Goal: Communication & Community: Answer question/provide support

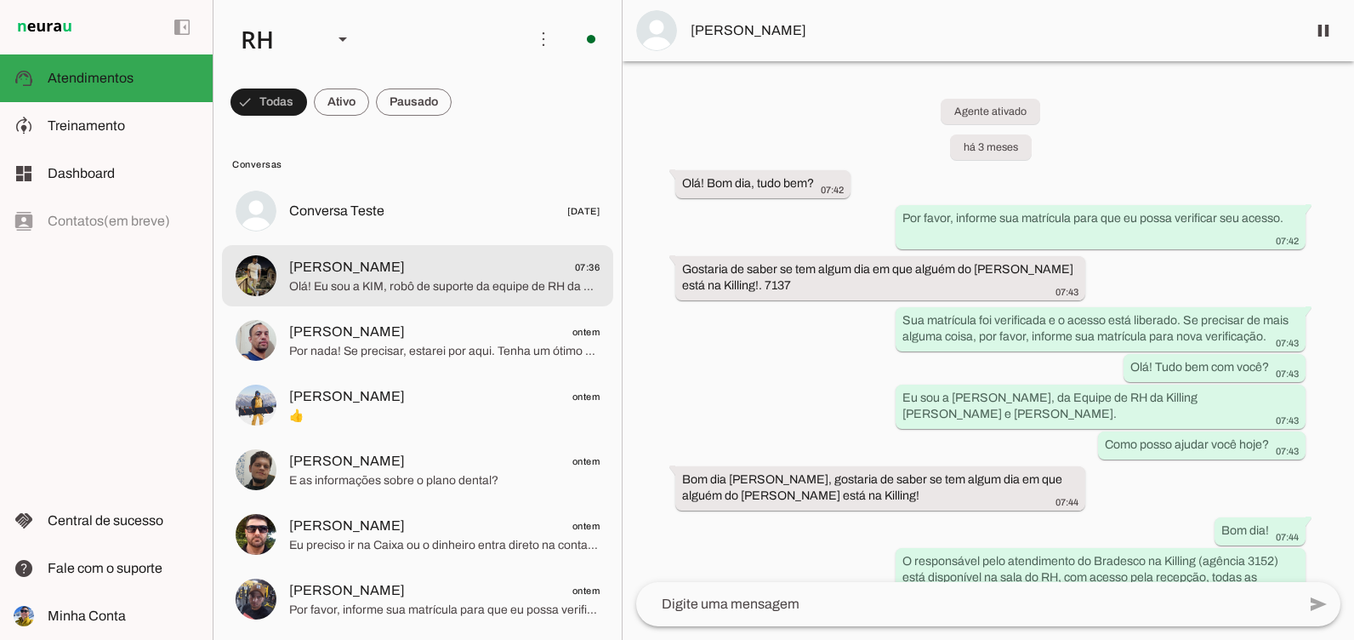
click at [492, 276] on span "[PERSON_NAME] 07:36" at bounding box center [444, 267] width 311 height 21
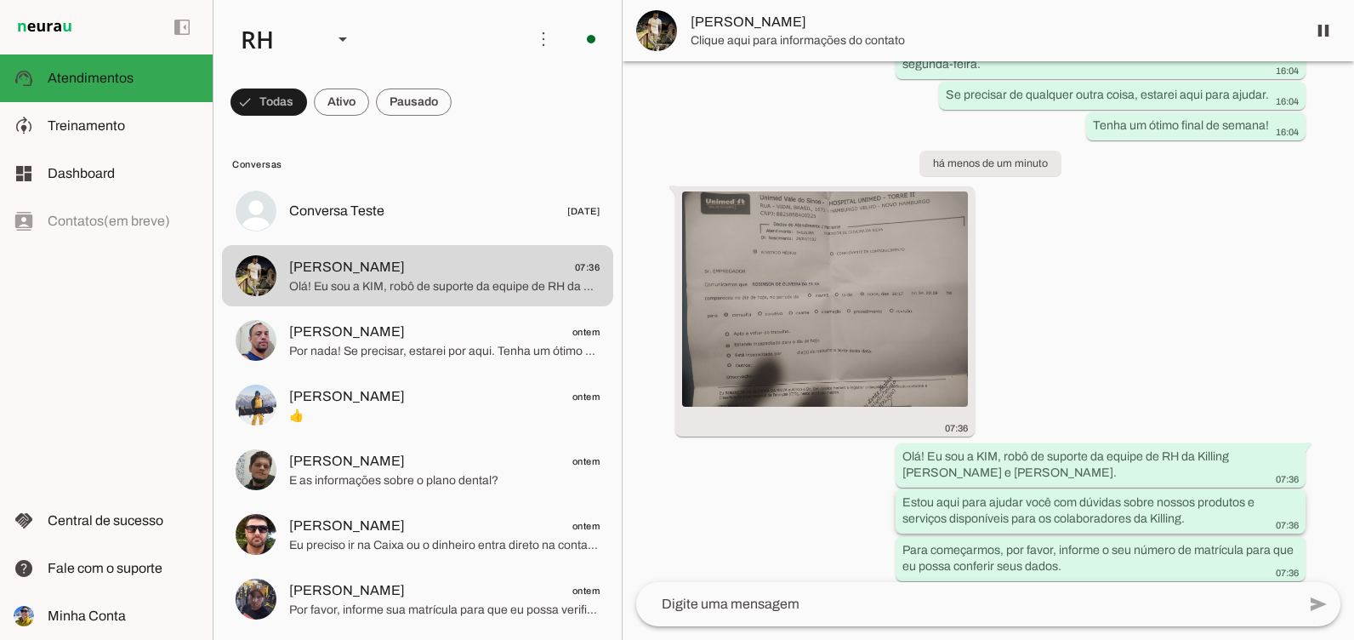
scroll to position [5513, 0]
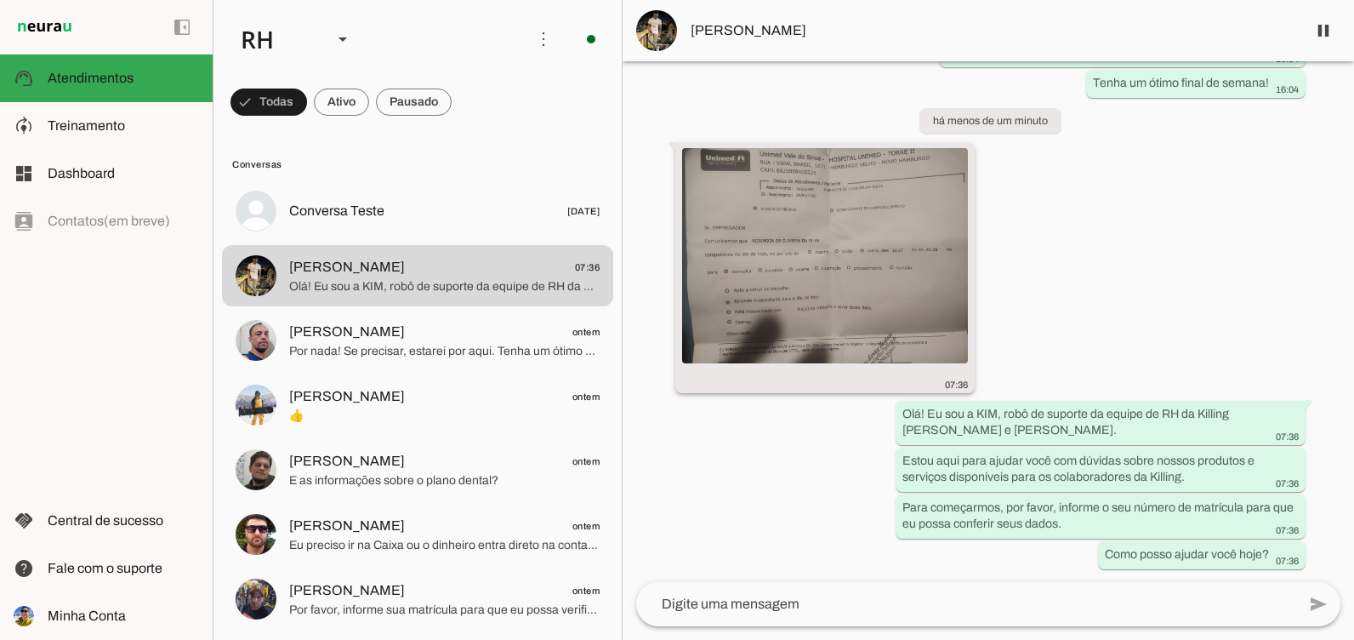
click at [749, 214] on img at bounding box center [825, 255] width 286 height 215
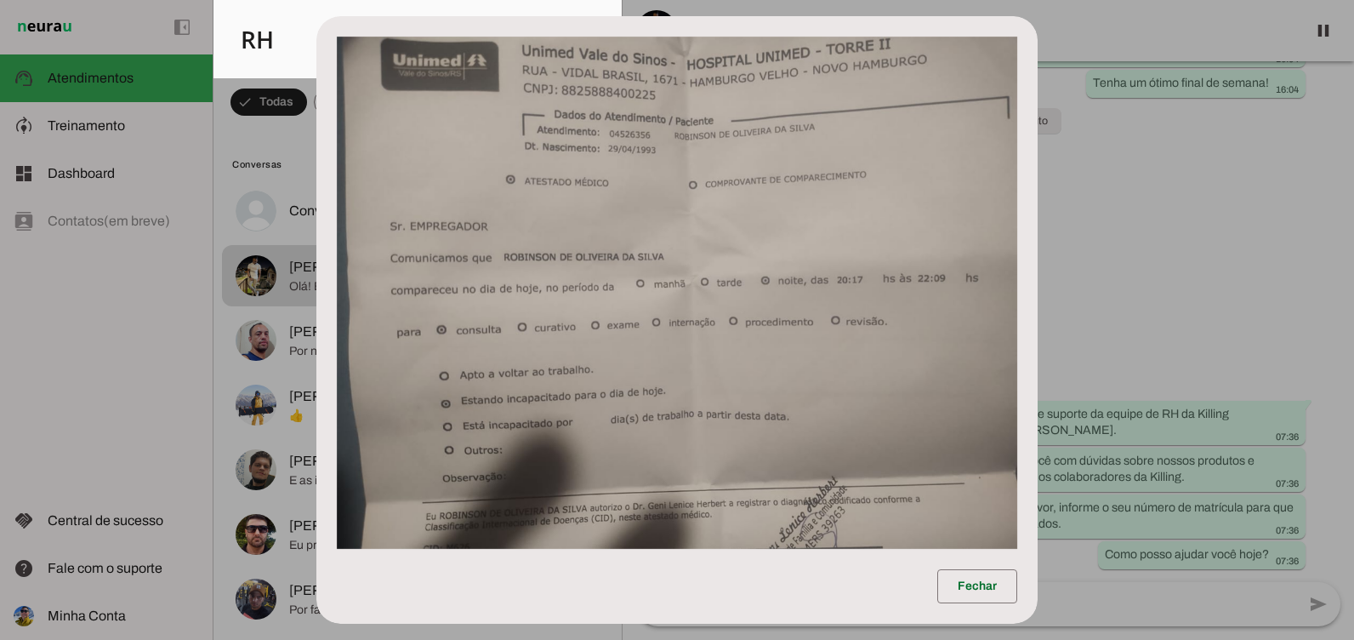
click at [808, 275] on img at bounding box center [677, 293] width 681 height 512
drag, startPoint x: 1139, startPoint y: 288, endPoint x: 1188, endPoint y: 281, distance: 49.1
click at [1038, 281] on dialog "Fechar" at bounding box center [676, 319] width 721 height 607
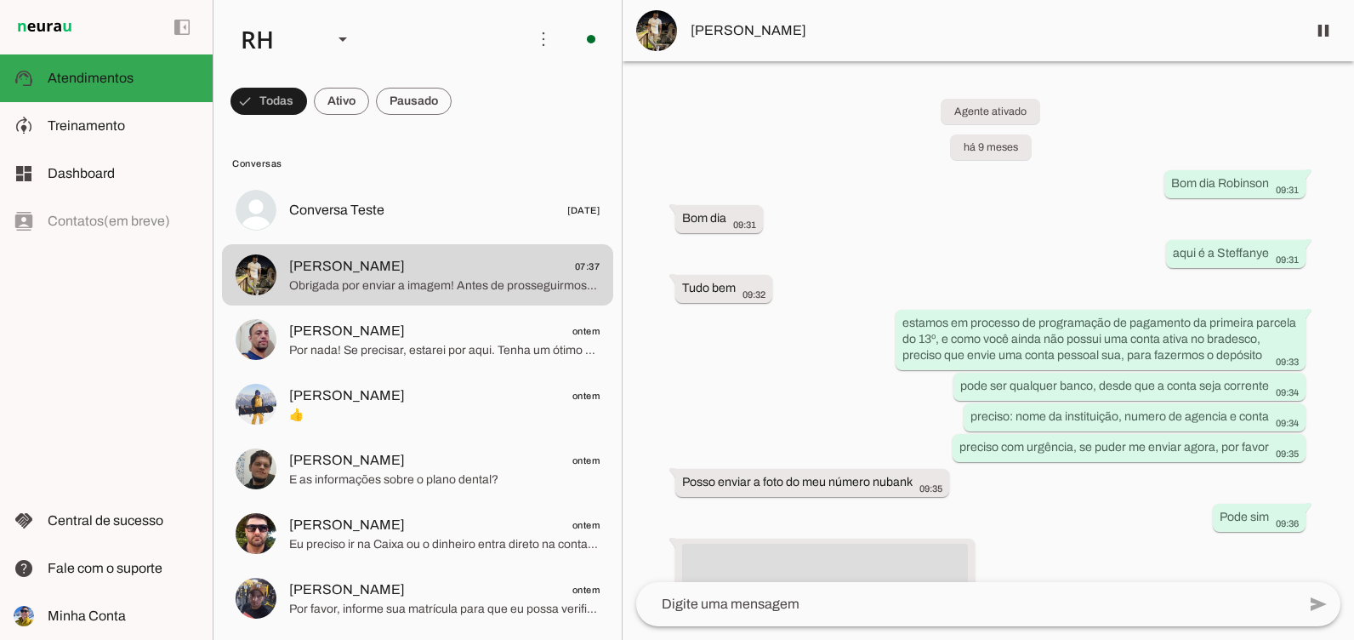
scroll to position [0, 0]
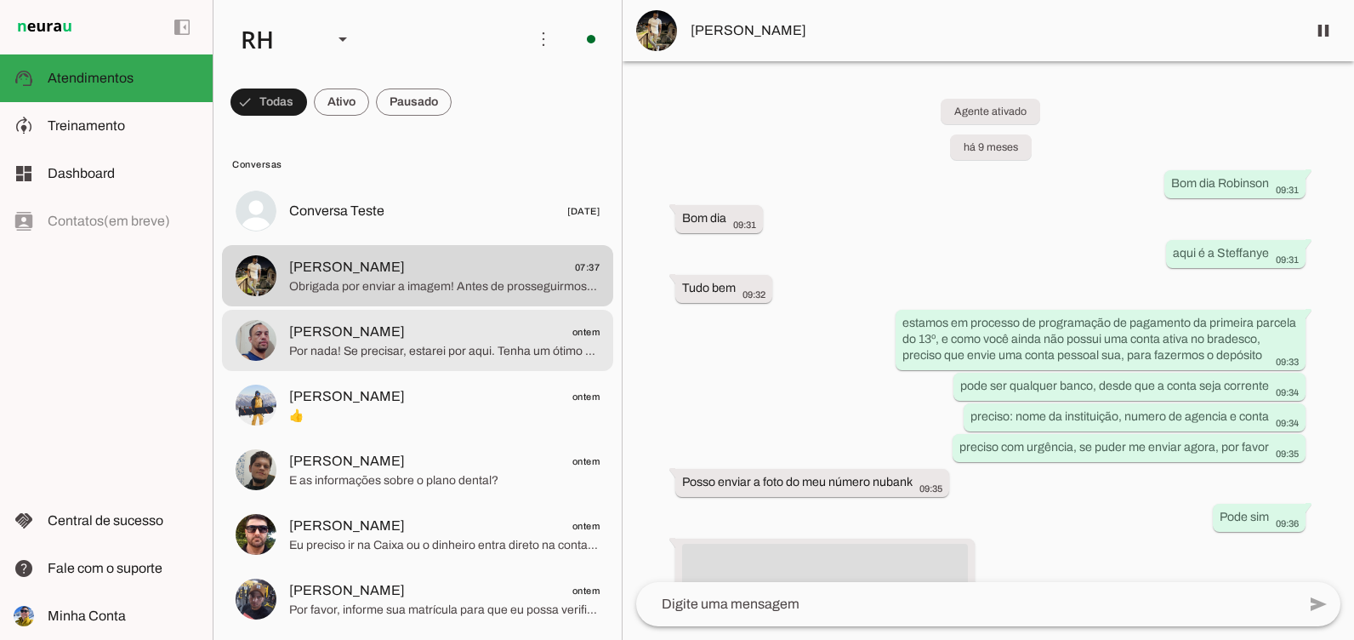
click at [384, 350] on span "Por nada! Se precisar, estarei por aqui. Tenha um ótimo dia! 😊" at bounding box center [444, 351] width 311 height 17
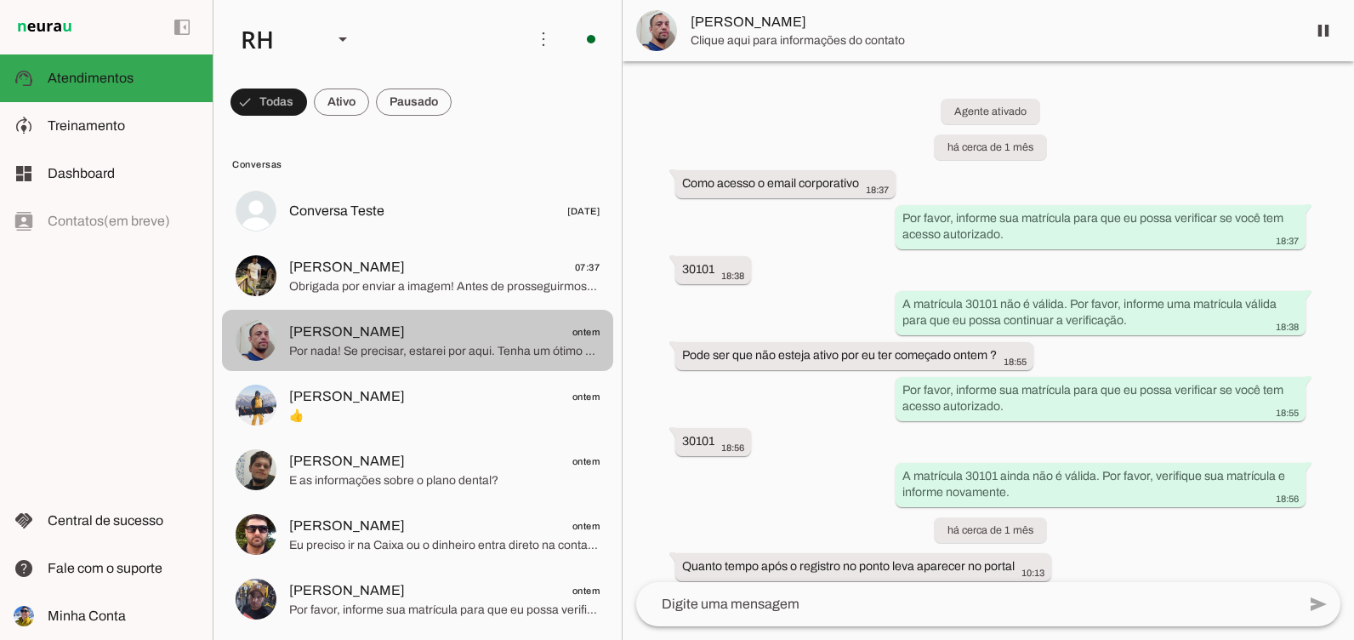
scroll to position [1790, 0]
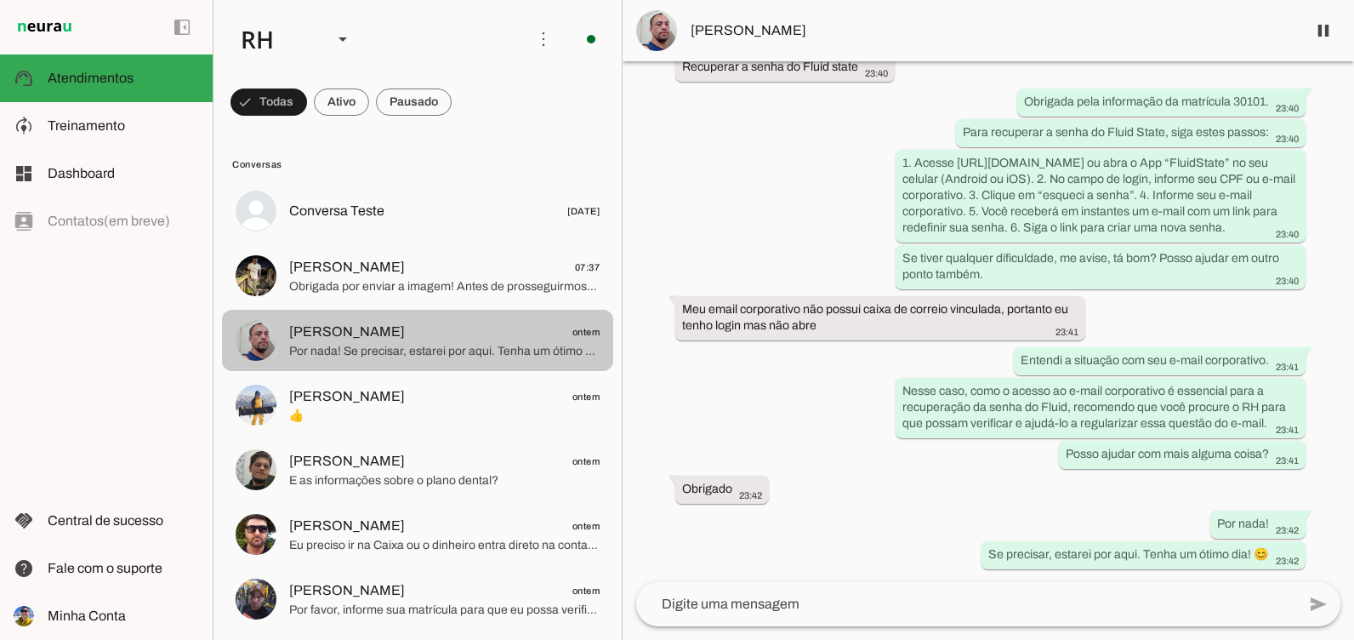
click at [414, 242] on md-item "[PERSON_NAME] 07:37 Obrigada por enviar a imagem! Antes de prosseguirmos, por f…" at bounding box center [417, 210] width 391 height 61
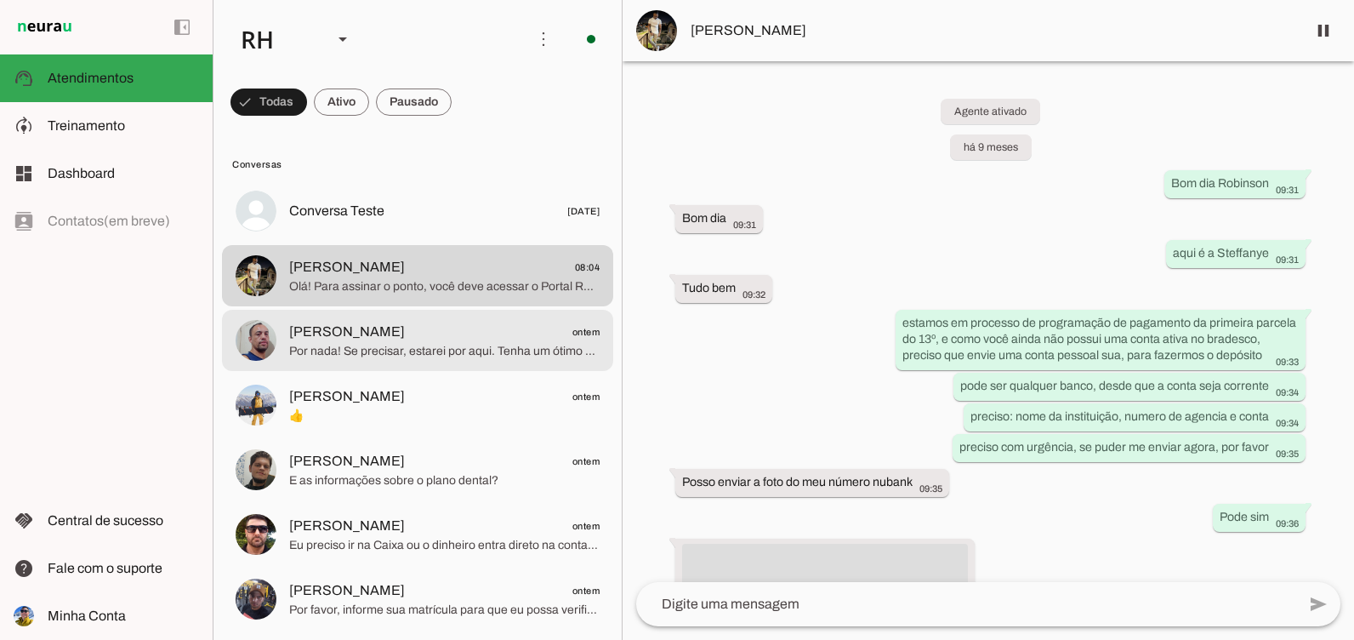
click at [486, 343] on span "Por nada! Se precisar, estarei por aqui. Tenha um ótimo dia! 😊" at bounding box center [444, 351] width 311 height 17
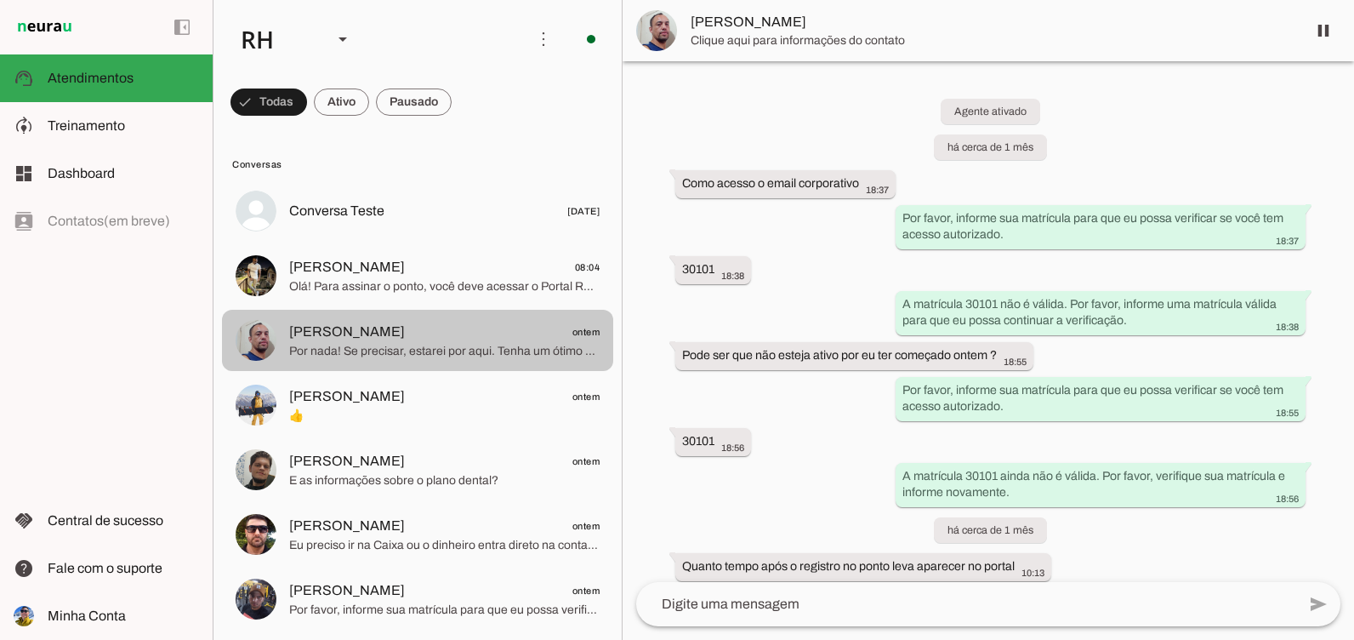
scroll to position [1790, 0]
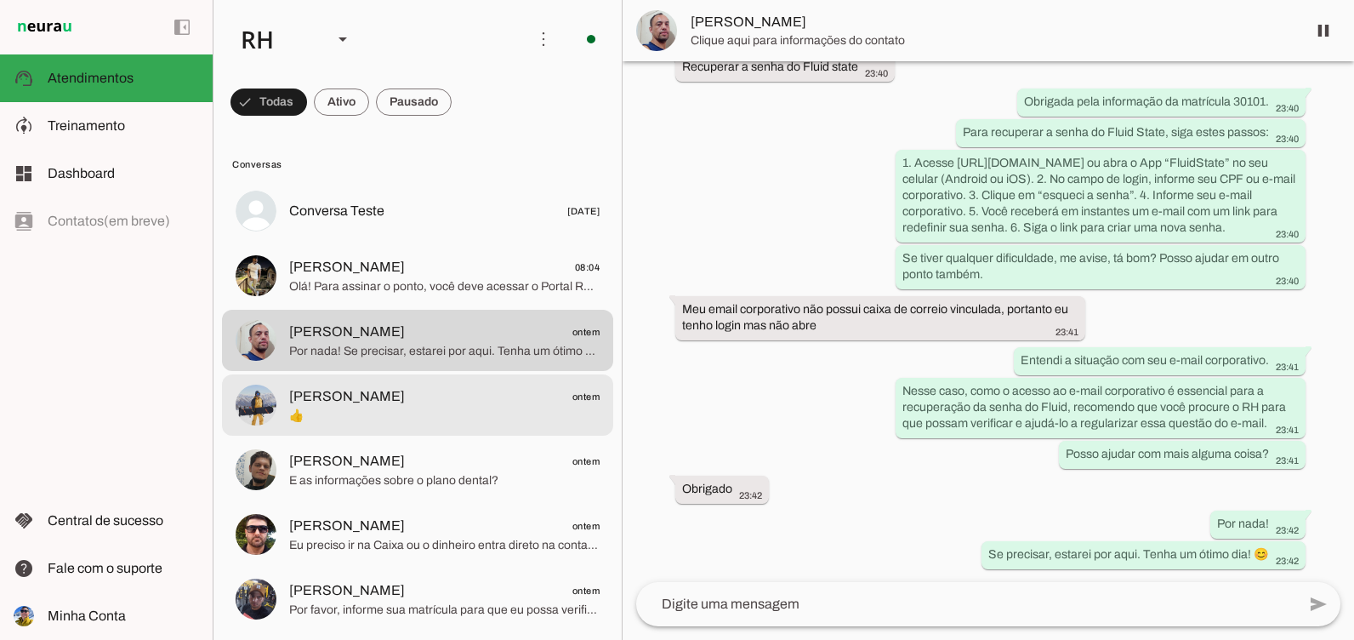
click at [466, 390] on span "[PERSON_NAME] ontem" at bounding box center [444, 396] width 311 height 21
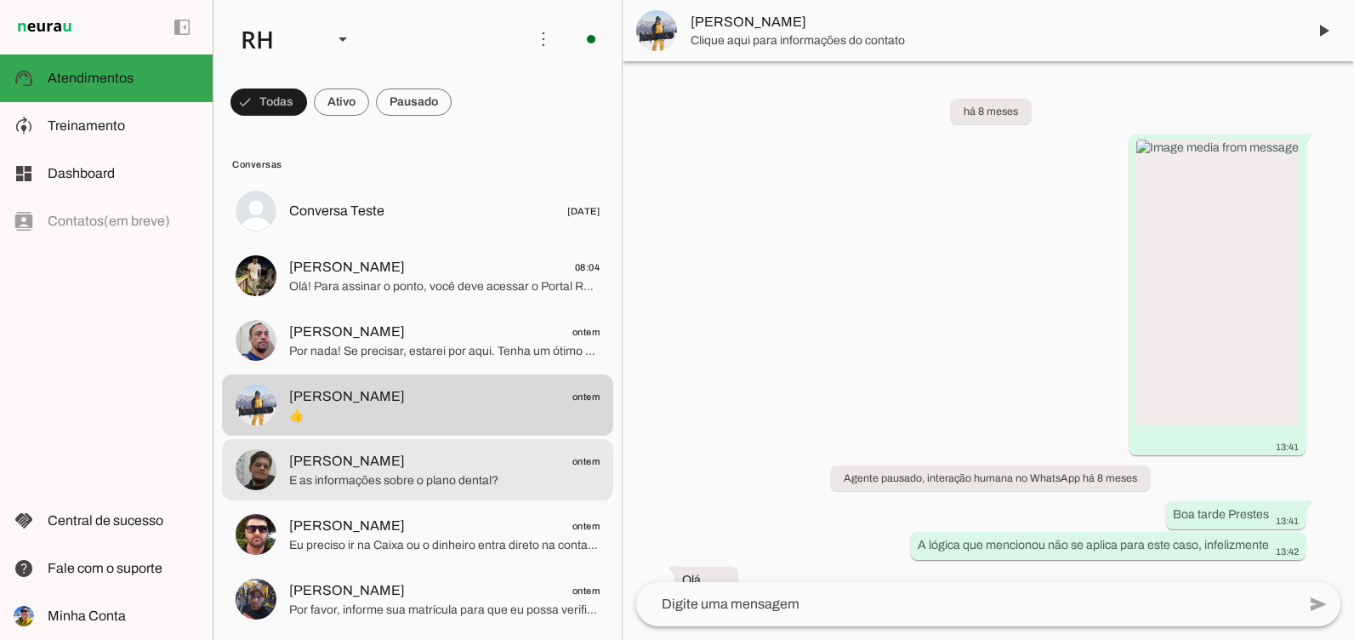
scroll to position [2719, 0]
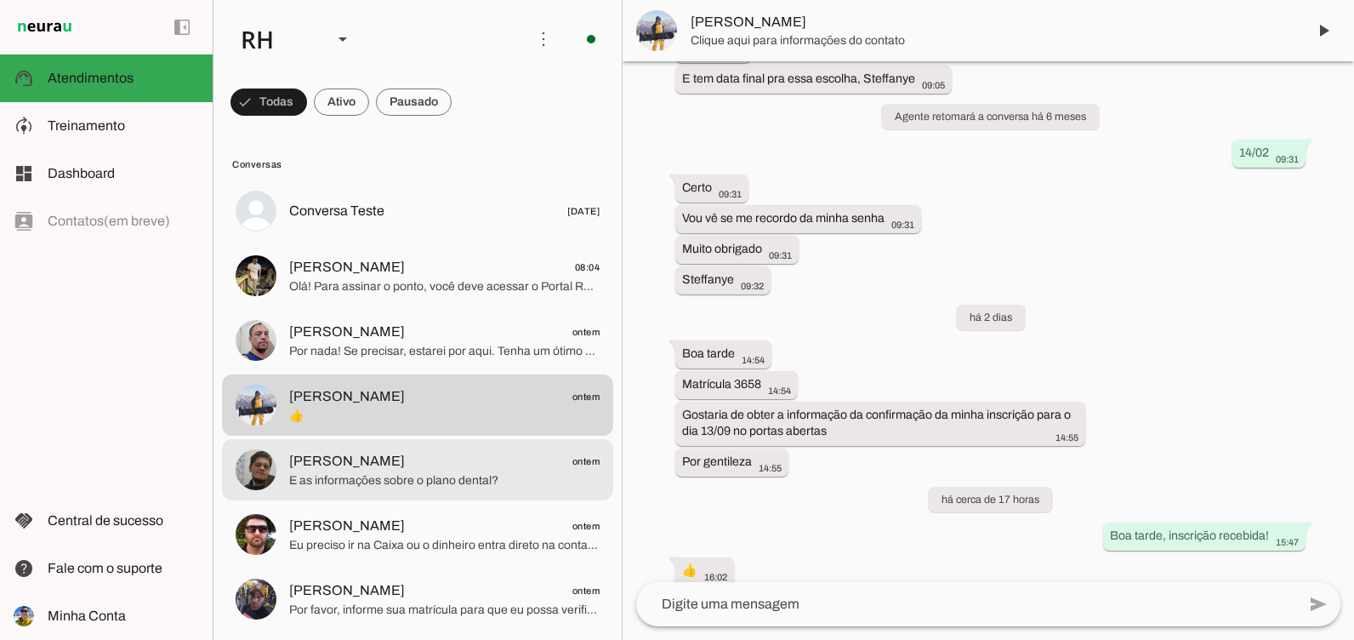
click at [436, 470] on span "[PERSON_NAME] ontem" at bounding box center [444, 461] width 311 height 21
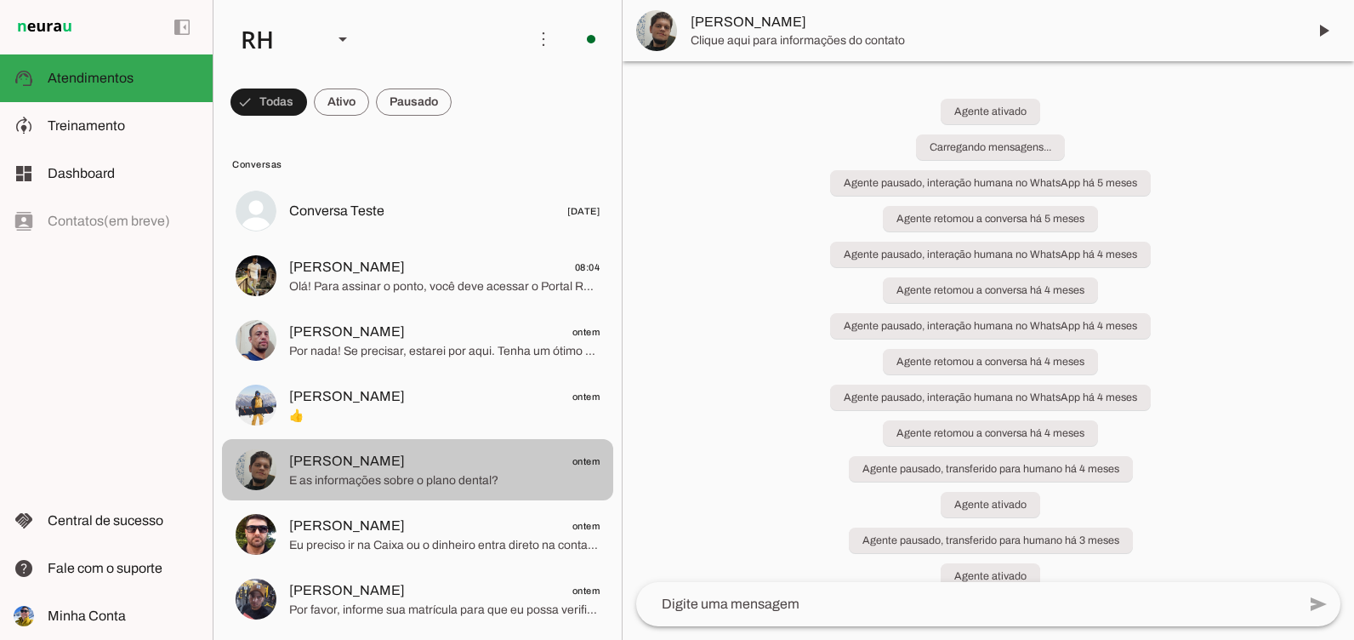
click at [364, 422] on span "👍" at bounding box center [444, 415] width 311 height 17
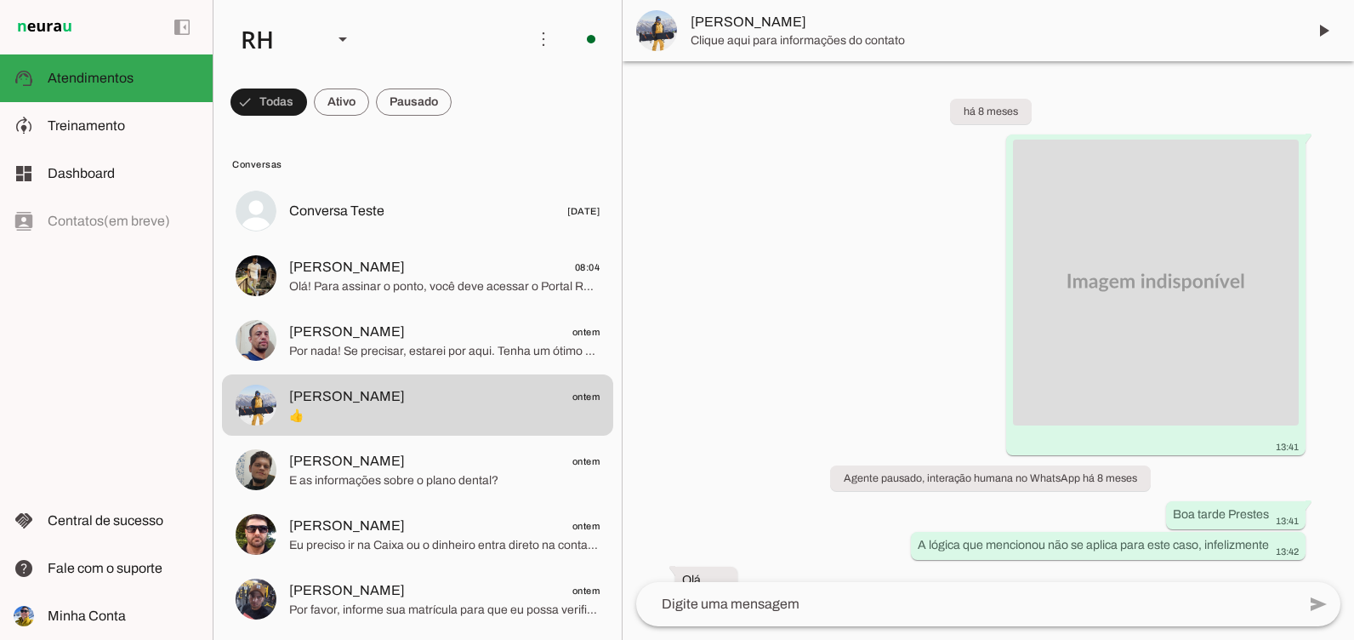
scroll to position [2719, 0]
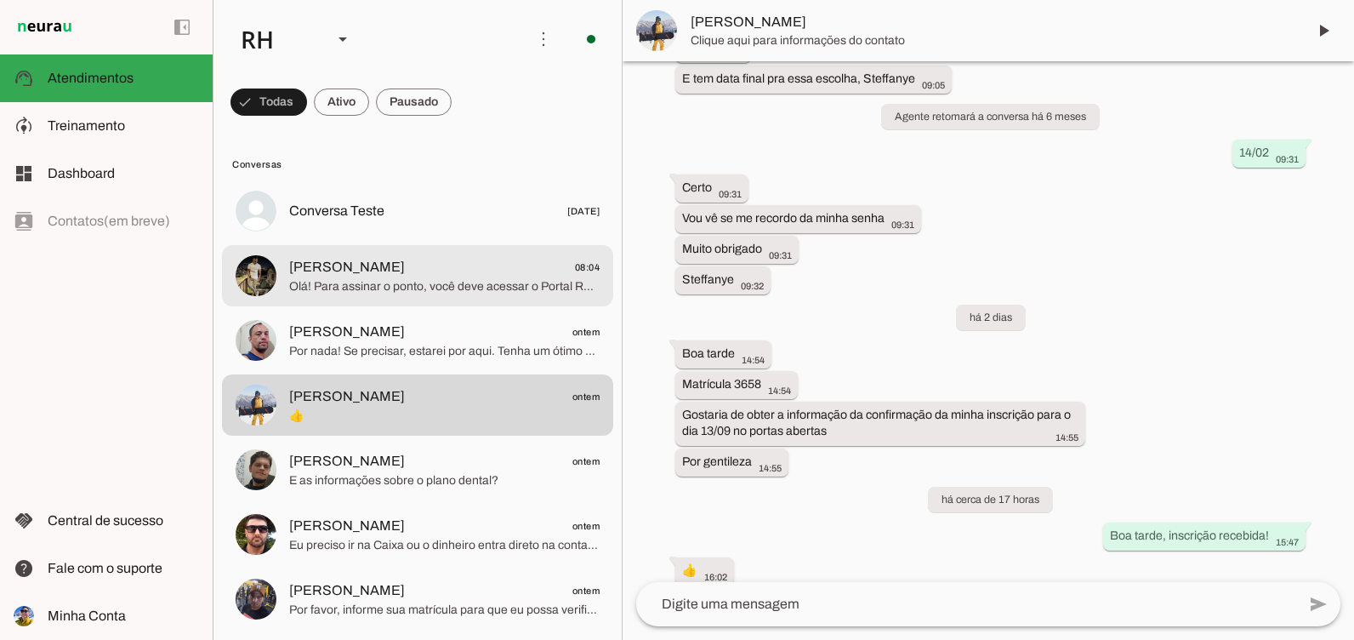
click at [362, 293] on span "Olá! Para assinar o ponto, você deve acessar o Portal RH. No Portal RH, vá ao m…" at bounding box center [444, 286] width 311 height 17
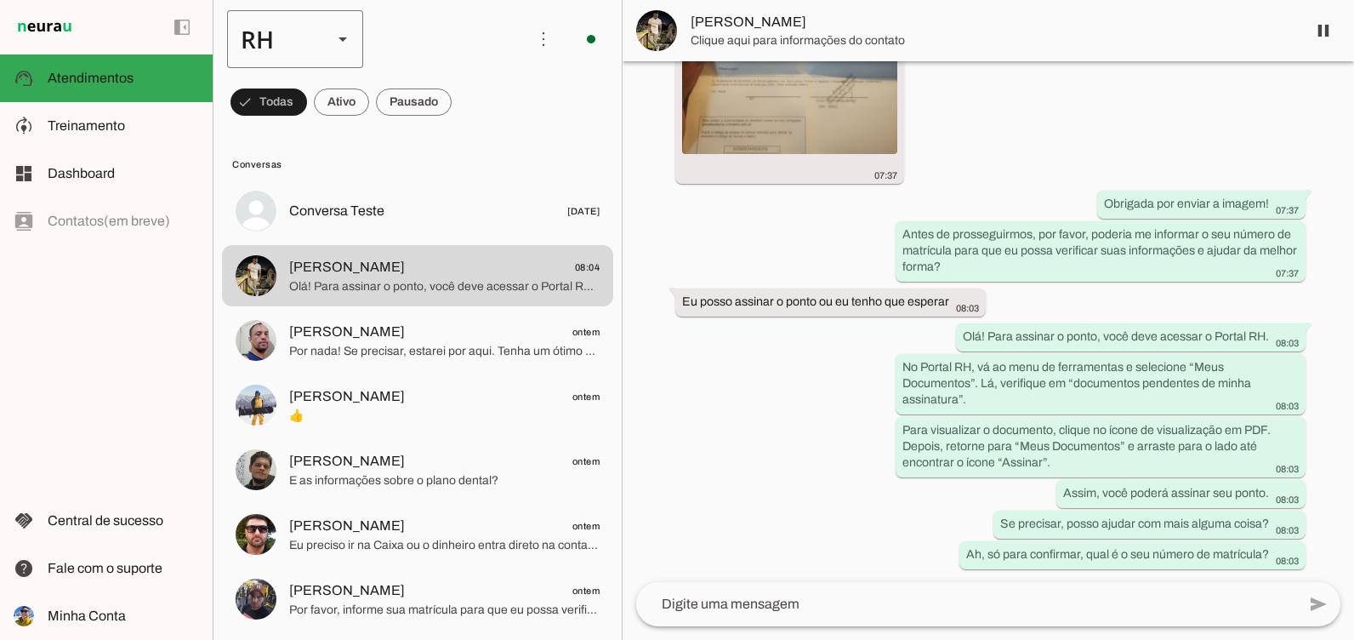
scroll to position [6226, 0]
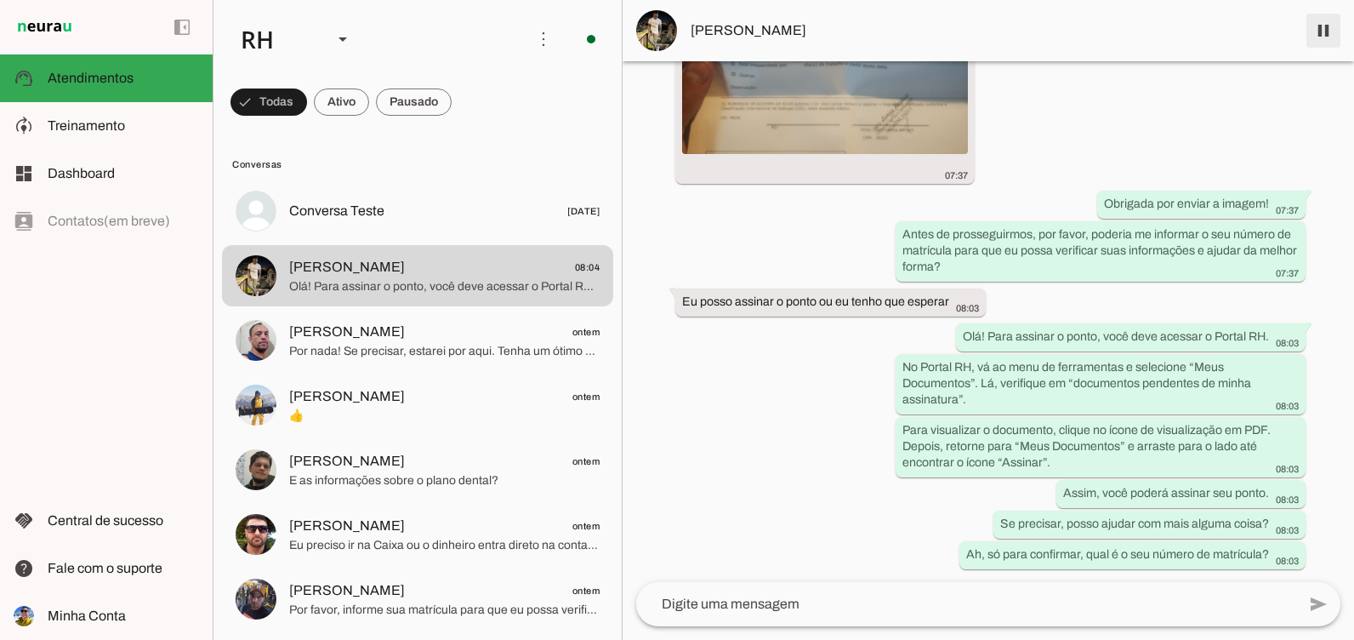
click at [1325, 23] on span at bounding box center [1323, 30] width 41 height 41
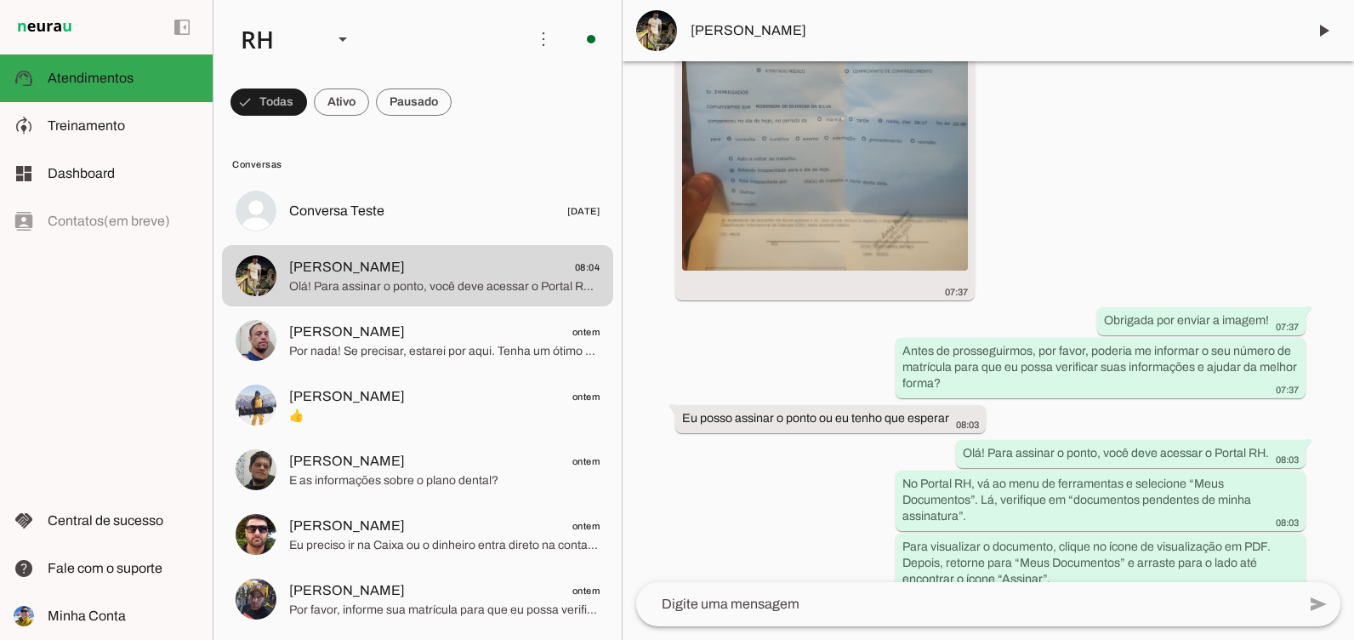
scroll to position [6302, 0]
